Goal: Book appointment/travel/reservation

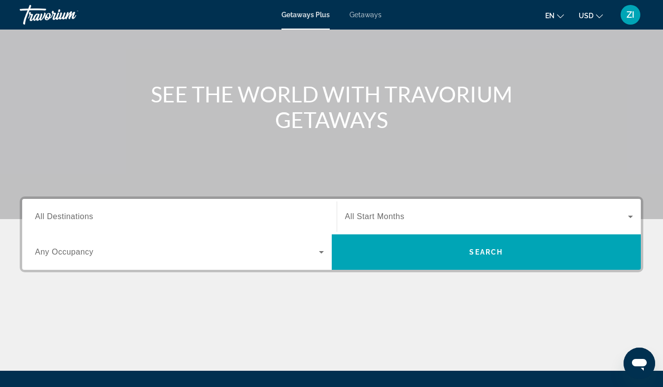
scroll to position [77, 0]
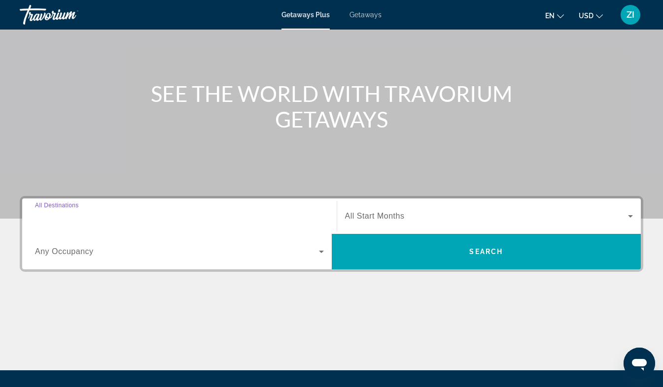
click at [230, 214] on input "Destination All Destinations" at bounding box center [179, 217] width 289 height 12
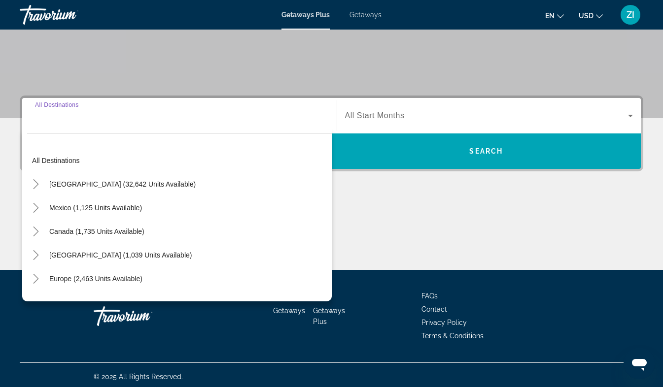
scroll to position [181, 0]
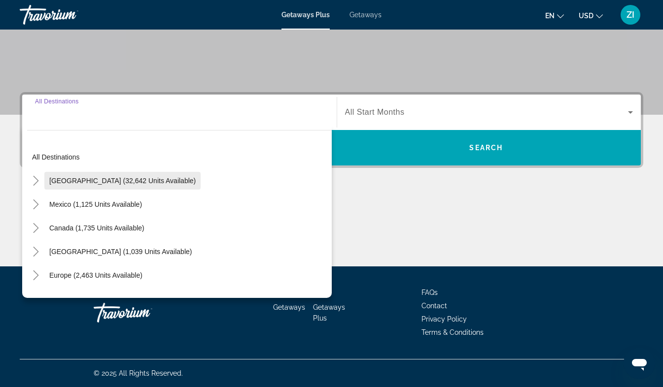
click at [143, 187] on span "Search widget" at bounding box center [122, 181] width 156 height 24
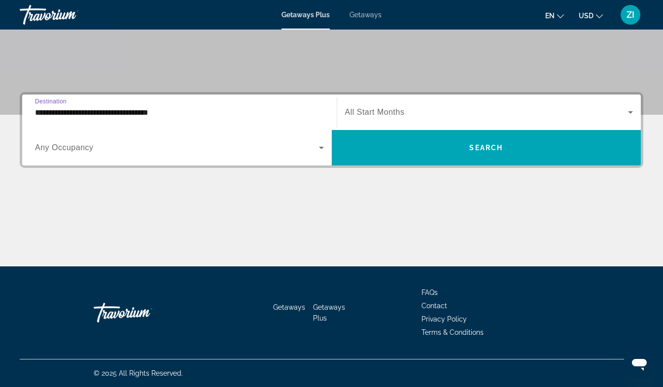
click at [187, 112] on input "**********" at bounding box center [179, 113] width 289 height 12
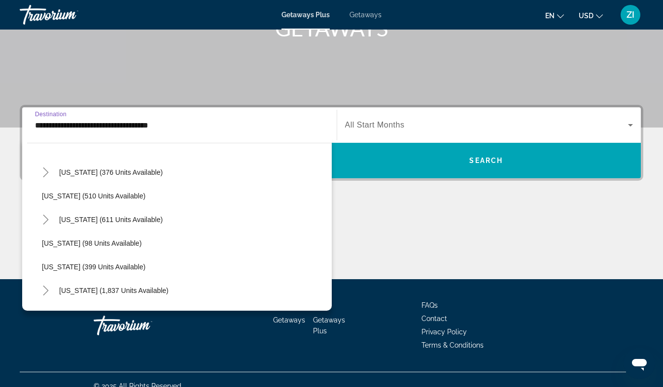
scroll to position [353, 0]
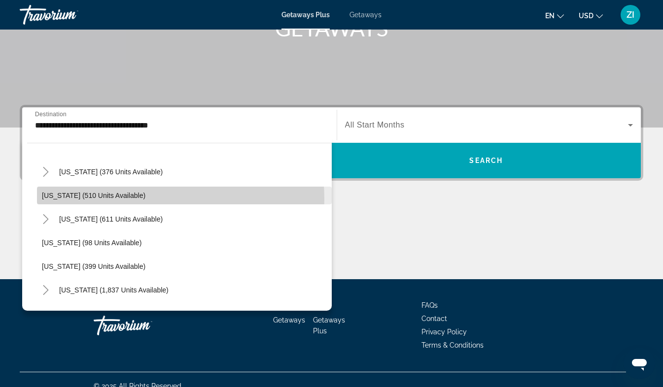
click at [124, 199] on span "[US_STATE] (510 units available)" at bounding box center [93, 196] width 103 height 8
type input "**********"
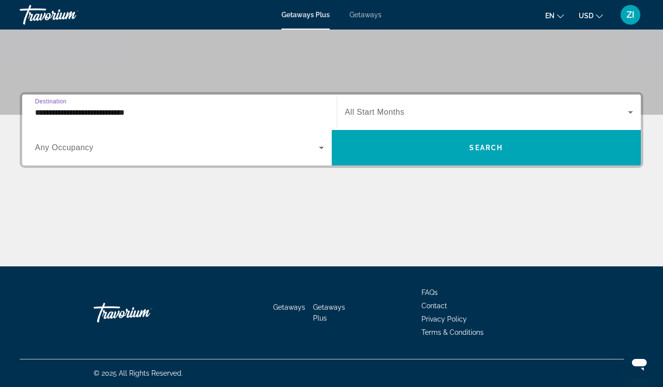
click at [433, 115] on span "Search widget" at bounding box center [486, 112] width 283 height 12
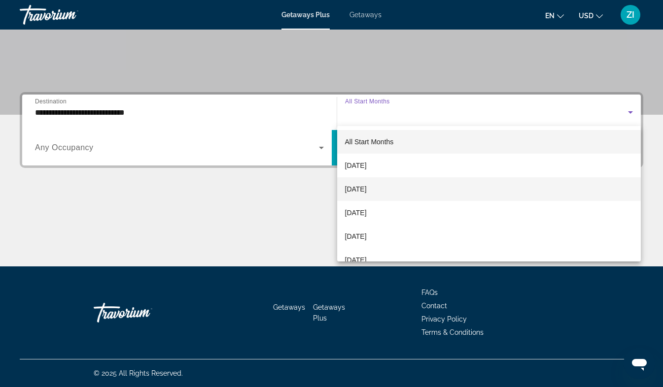
click at [367, 189] on span "[DATE]" at bounding box center [356, 189] width 22 height 12
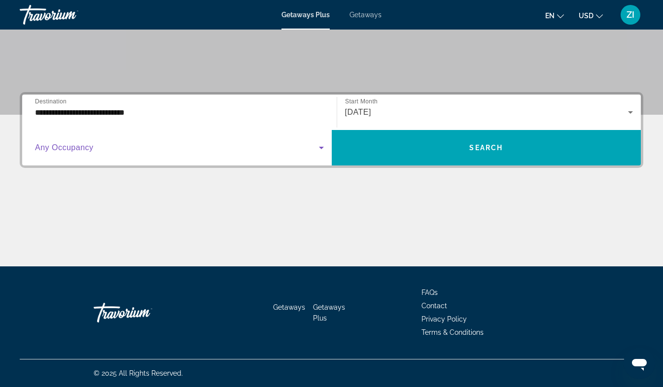
click at [317, 145] on icon "Search widget" at bounding box center [321, 148] width 12 height 12
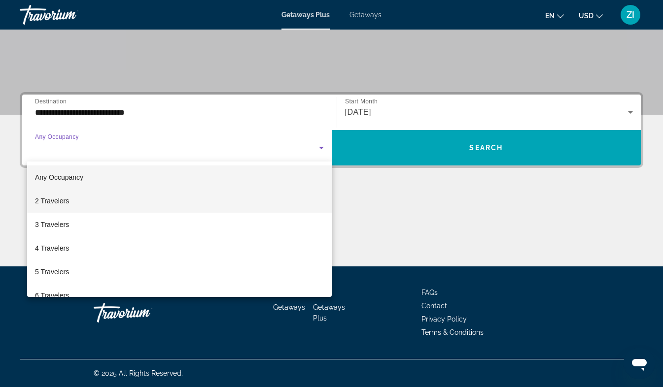
click at [65, 201] on span "2 Travelers" at bounding box center [52, 201] width 34 height 12
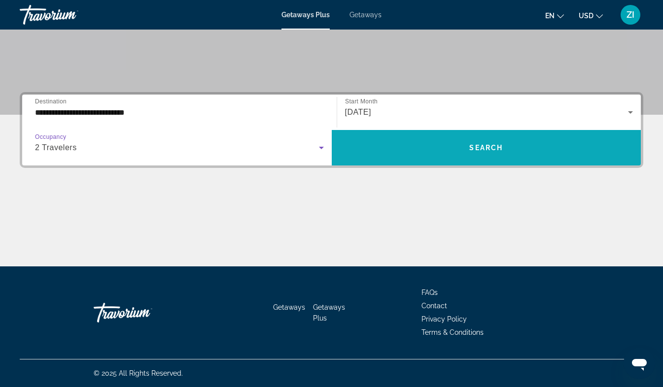
click at [474, 147] on span "Search" at bounding box center [486, 148] width 34 height 8
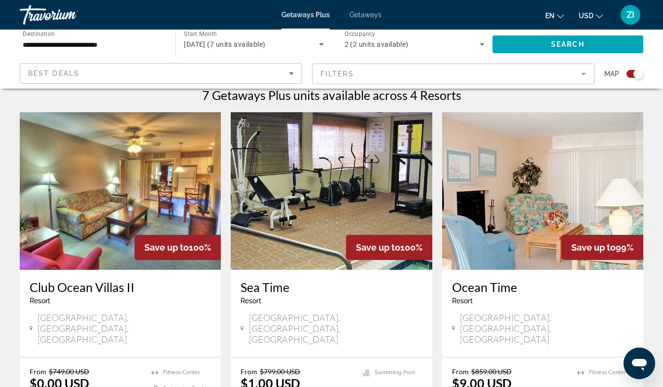
scroll to position [312, 0]
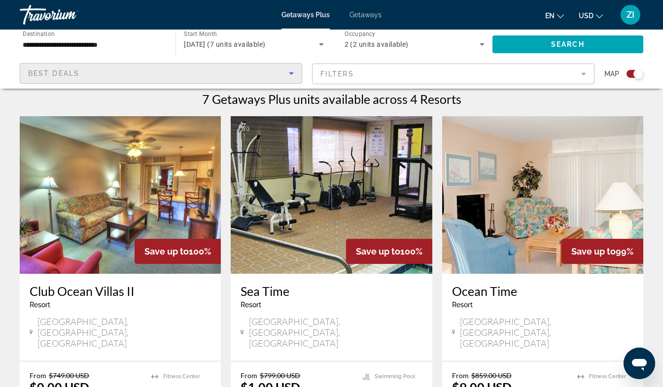
click at [288, 78] on icon "Sort by" at bounding box center [291, 74] width 12 height 12
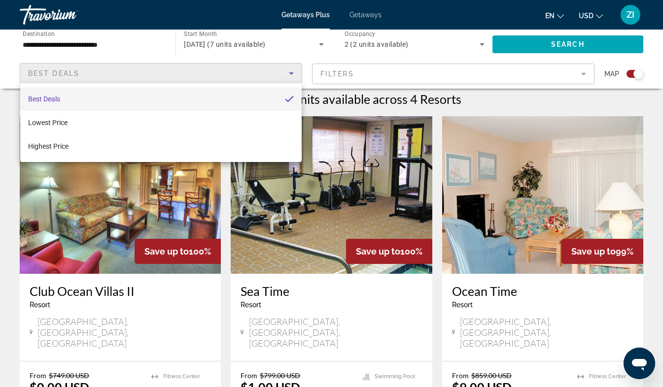
click at [143, 43] on div at bounding box center [331, 193] width 663 height 387
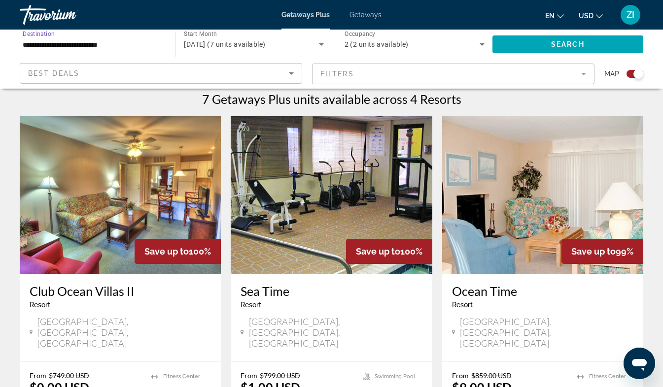
click at [143, 43] on input "**********" at bounding box center [93, 45] width 140 height 12
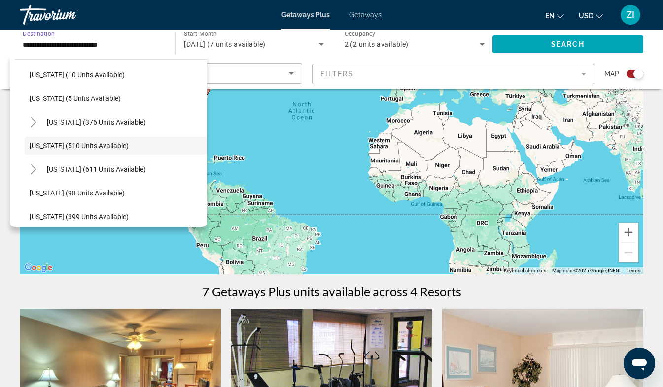
scroll to position [118, 0]
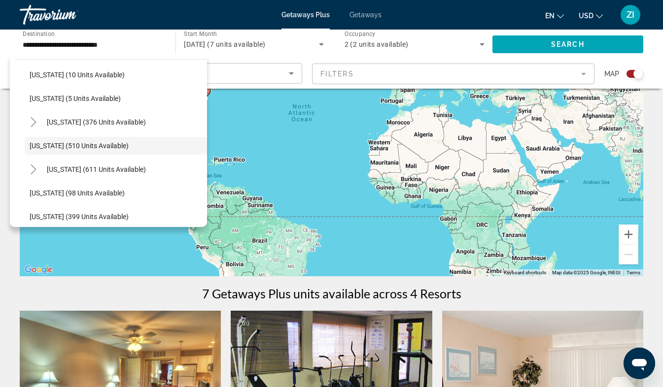
click at [374, 18] on span "Getaways" at bounding box center [365, 15] width 32 height 8
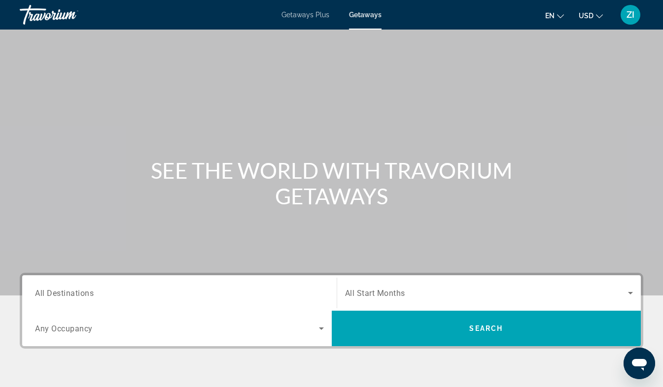
scroll to position [181, 0]
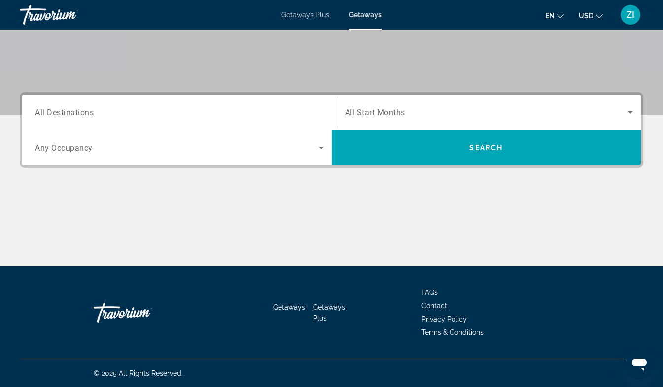
click at [271, 103] on div "Search widget" at bounding box center [179, 113] width 289 height 28
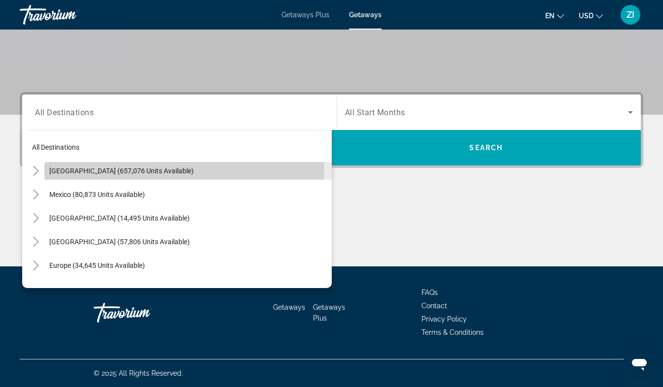
click at [145, 167] on span "[GEOGRAPHIC_DATA] (657,076 units available)" at bounding box center [121, 171] width 144 height 8
type input "**********"
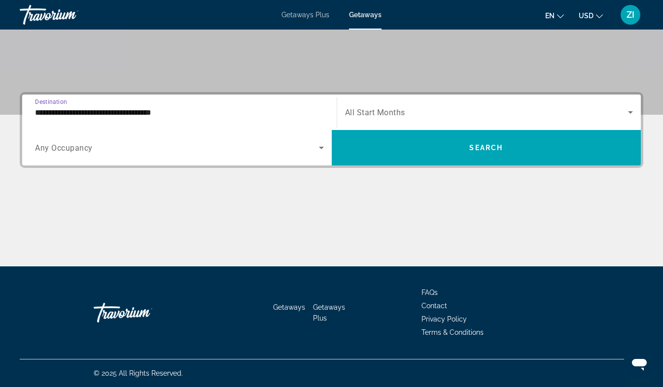
click at [217, 146] on span "Search widget" at bounding box center [177, 148] width 284 height 12
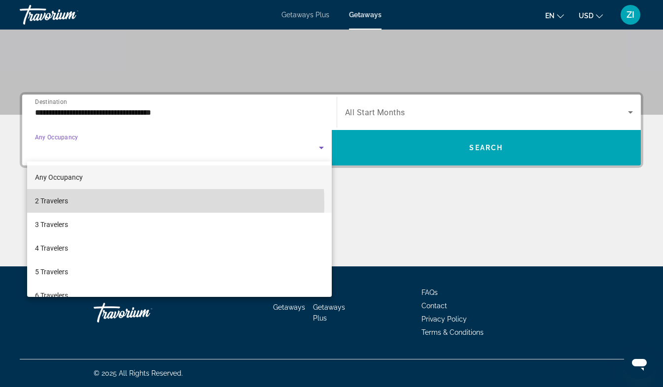
click at [77, 204] on mat-option "2 Travelers" at bounding box center [179, 201] width 305 height 24
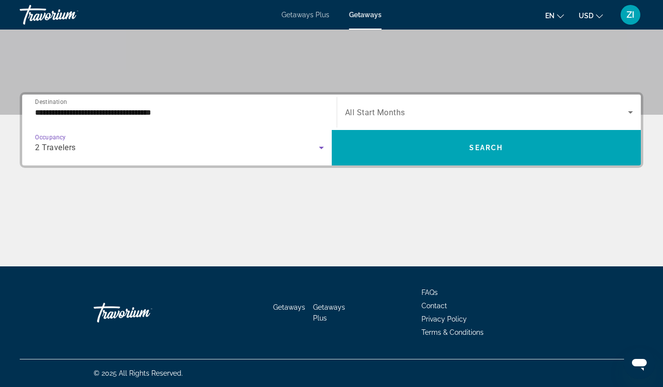
click at [431, 108] on span "Search widget" at bounding box center [486, 112] width 283 height 12
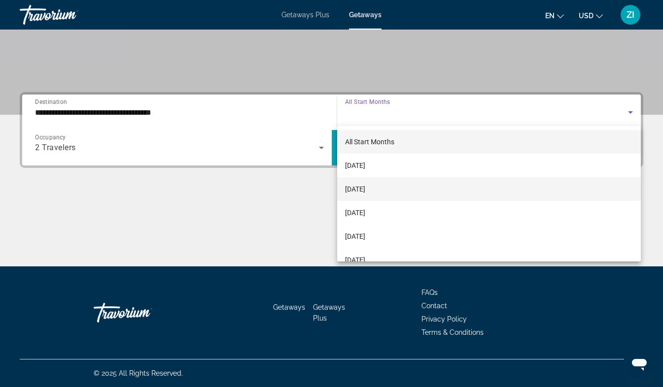
click at [365, 190] on span "[DATE]" at bounding box center [355, 189] width 20 height 12
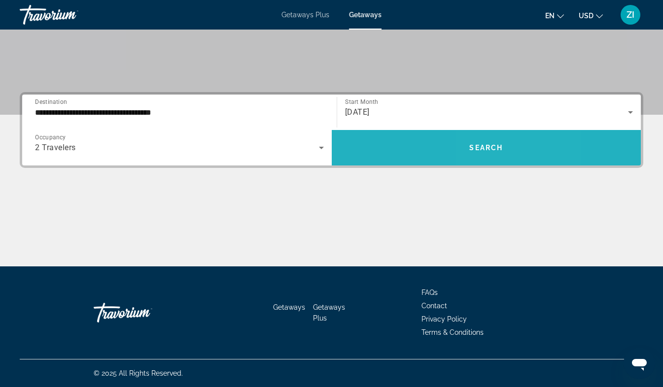
click at [487, 150] on span "Search" at bounding box center [486, 148] width 34 height 8
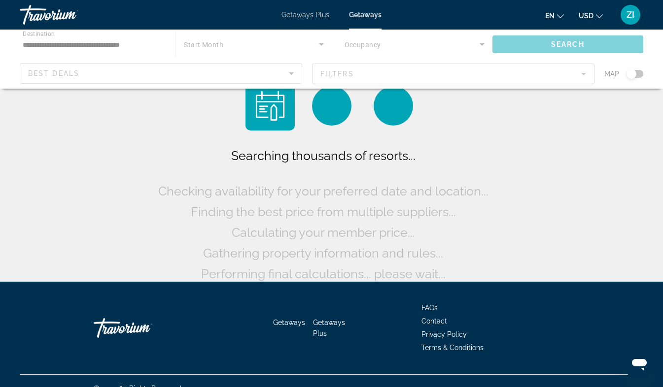
click at [487, 150] on div "Searching thousands of resorts... Checking availability for your preferred date…" at bounding box center [332, 214] width 352 height 139
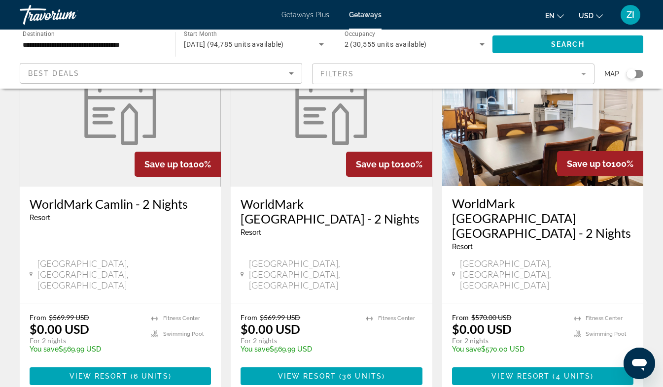
scroll to position [1297, 0]
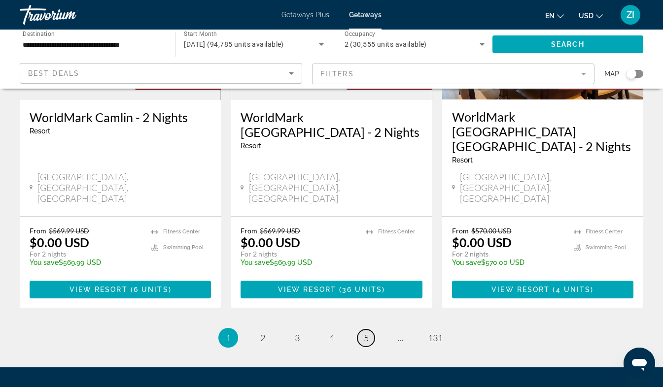
click at [365, 333] on span "5" at bounding box center [366, 338] width 5 height 11
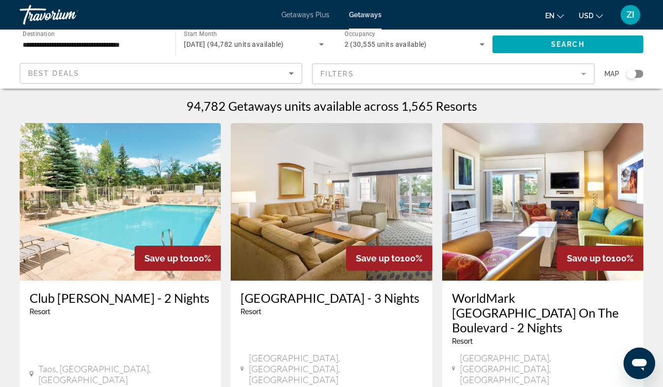
click at [278, 71] on div "Best Deals" at bounding box center [158, 74] width 261 height 12
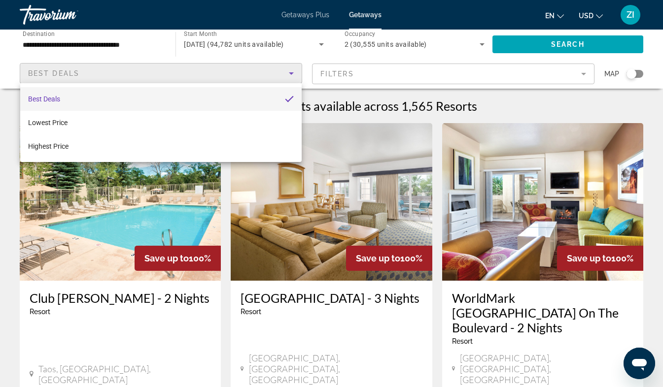
click at [133, 55] on div at bounding box center [331, 193] width 663 height 387
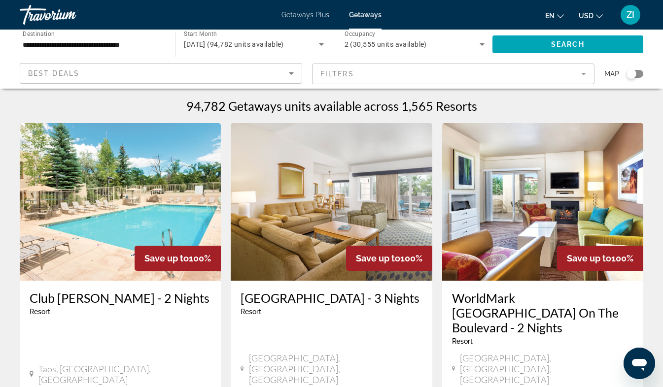
click at [133, 55] on div "**********" at bounding box center [93, 45] width 140 height 28
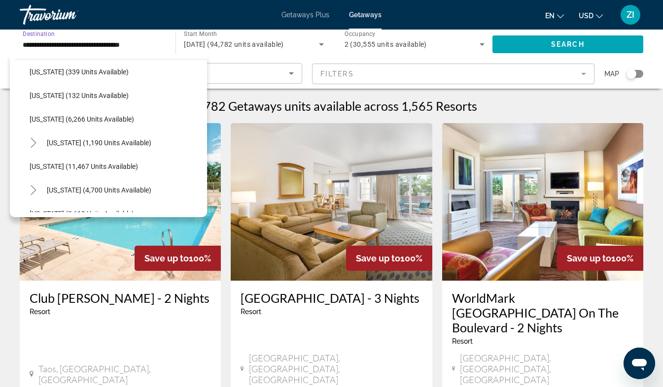
scroll to position [336, 0]
click at [109, 169] on span "[US_STATE] (11,467 units available)" at bounding box center [84, 166] width 108 height 8
type input "**********"
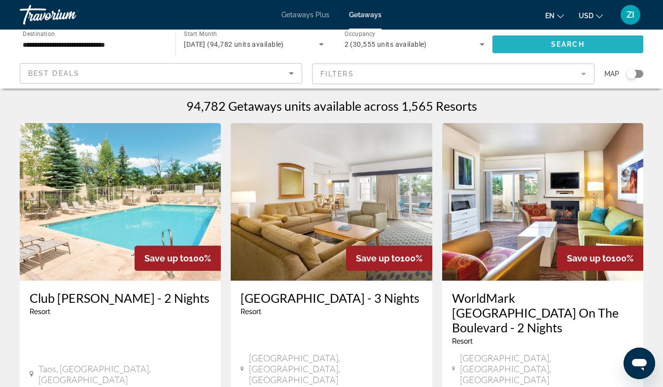
click at [561, 39] on span "Search widget" at bounding box center [567, 45] width 151 height 24
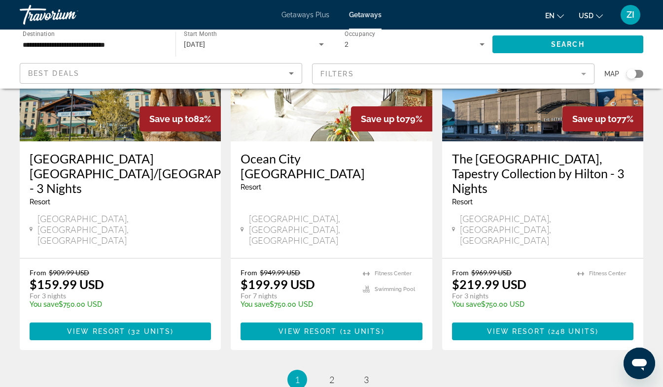
scroll to position [1233, 0]
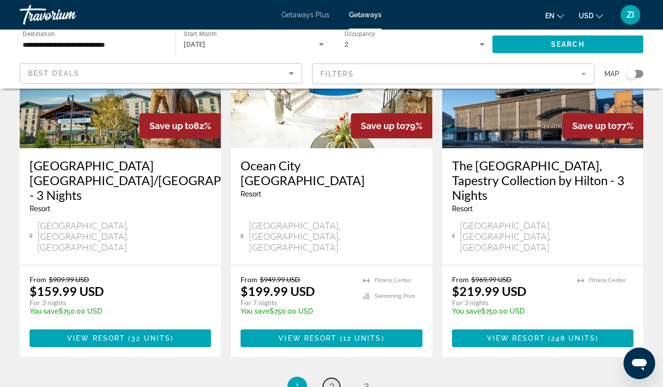
click at [330, 381] on span "2" at bounding box center [331, 386] width 5 height 11
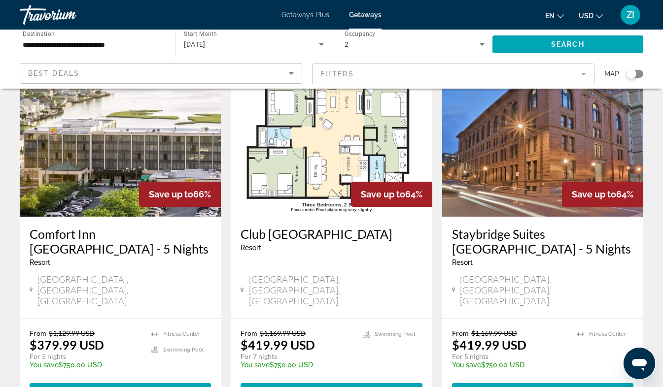
scroll to position [467, 0]
